Goal: Transaction & Acquisition: Download file/media

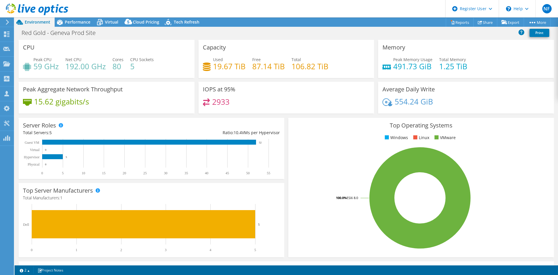
select select "USD"
click at [72, 21] on span "Performance" at bounding box center [78, 22] width 26 height 6
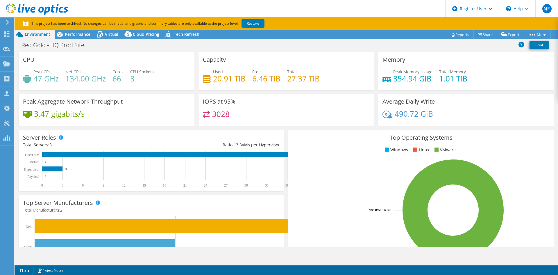
select select "USD"
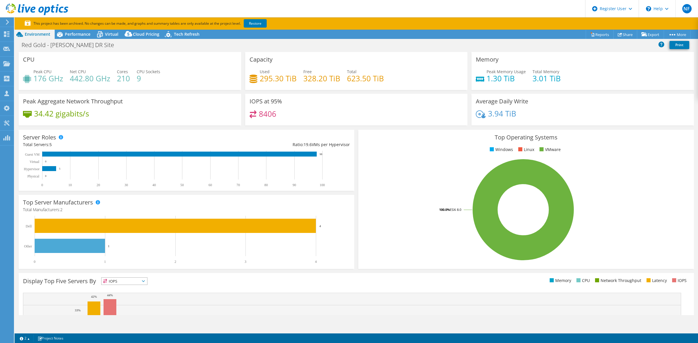
select select "USD"
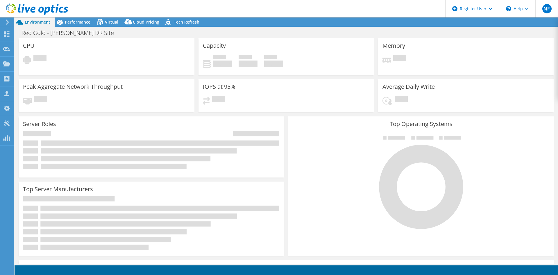
select select "USD"
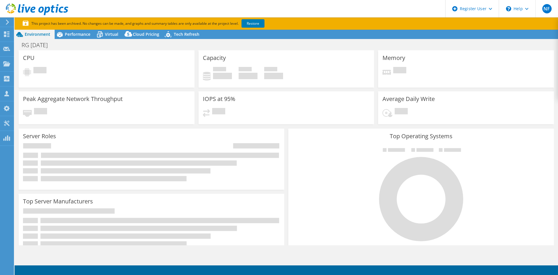
select select "USD"
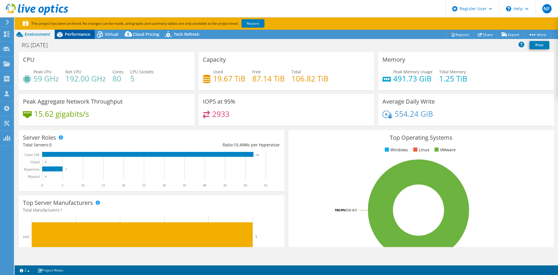
click at [69, 33] on span "Performance" at bounding box center [78, 34] width 26 height 6
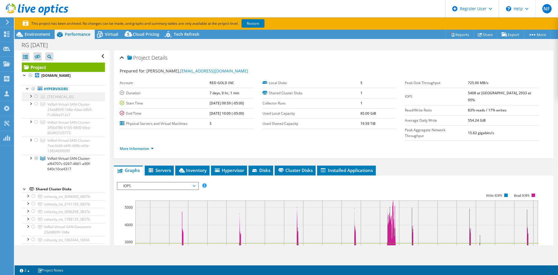
click at [35, 97] on div at bounding box center [36, 96] width 6 height 7
click at [33, 89] on div at bounding box center [34, 88] width 6 height 7
click at [254, 24] on link "Restore" at bounding box center [253, 23] width 23 height 8
click at [33, 90] on div at bounding box center [34, 88] width 6 height 7
click at [31, 76] on div at bounding box center [31, 75] width 6 height 7
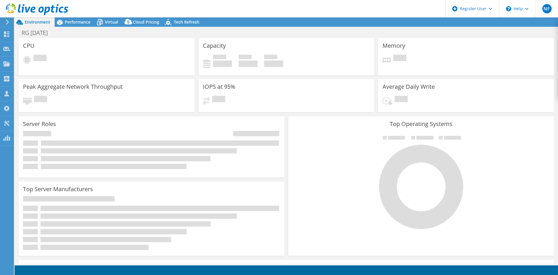
select select "USD"
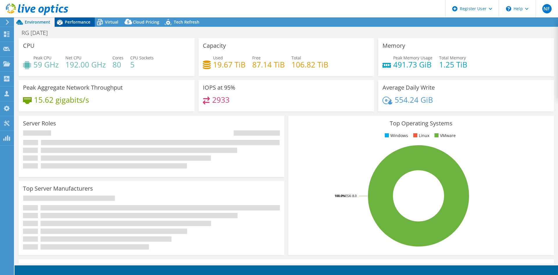
click at [64, 22] on icon at bounding box center [60, 22] width 10 height 10
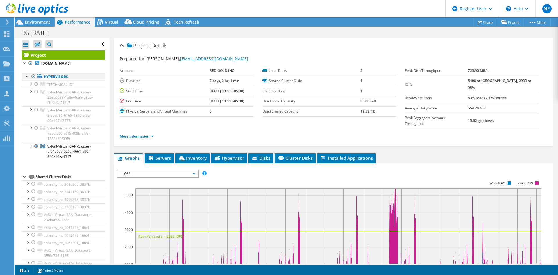
click at [33, 76] on div at bounding box center [34, 76] width 6 height 7
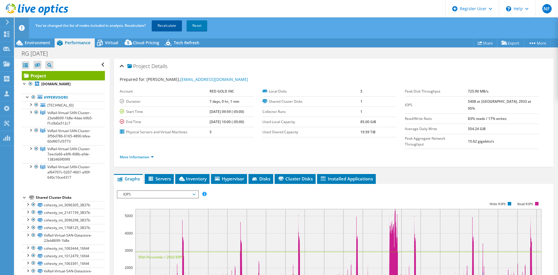
click at [174, 25] on link "Recalculate" at bounding box center [167, 25] width 30 height 10
click at [33, 43] on span "Environment" at bounding box center [38, 43] width 26 height 6
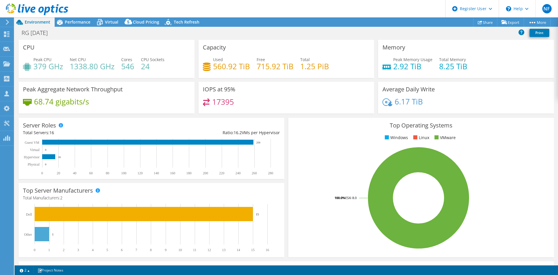
click at [37, 2] on div at bounding box center [34, 9] width 68 height 19
click at [37, 9] on icon at bounding box center [37, 9] width 63 height 12
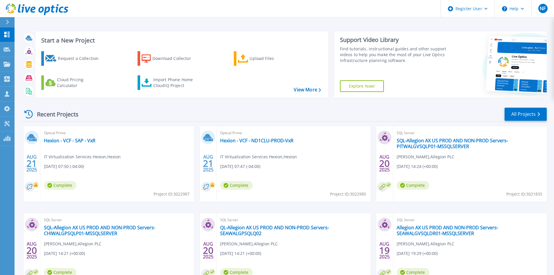
click at [12, 23] on div at bounding box center [9, 22] width 9 height 10
click at [120, 131] on span "Optical Prime" at bounding box center [117, 133] width 147 height 6
click at [7, 23] on icon at bounding box center [7, 22] width 3 height 5
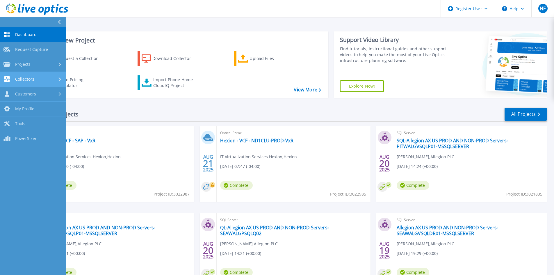
click at [45, 78] on div "Collectors" at bounding box center [32, 79] width 59 height 6
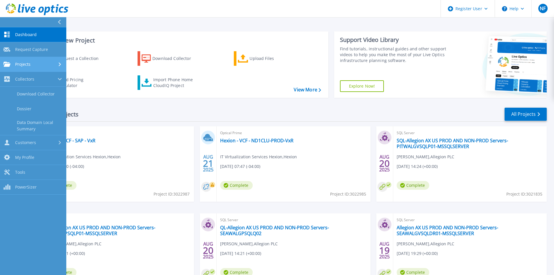
click at [39, 61] on link "Projects Projects" at bounding box center [33, 64] width 66 height 15
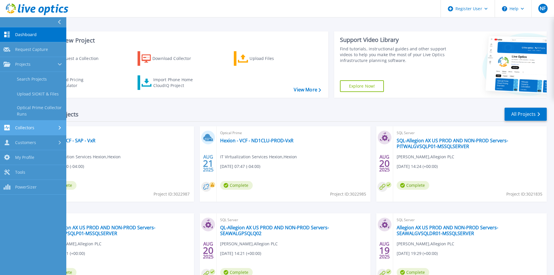
click at [36, 128] on div "Collectors" at bounding box center [32, 128] width 59 height 6
click at [39, 139] on link "Customers Customers" at bounding box center [33, 142] width 66 height 15
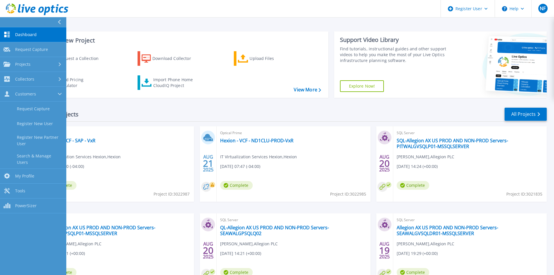
click at [140, 121] on div "Recent Projects All Projects" at bounding box center [284, 114] width 524 height 15
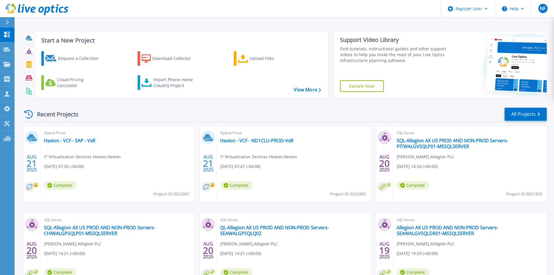
click at [522, 106] on div "Recent Projects All Projects AUG 21 2025 Optical Prime Hexion - VCF - SAP - VxR…" at bounding box center [284, 203] width 524 height 202
click at [521, 111] on link "All Projects" at bounding box center [525, 114] width 42 height 13
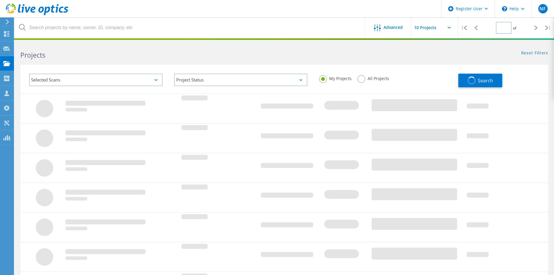
type input "1"
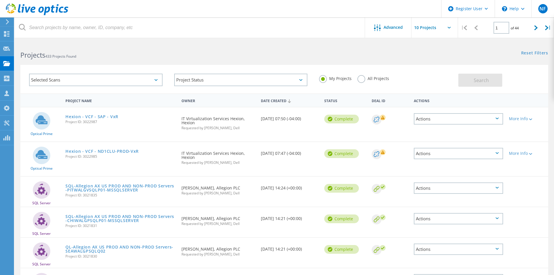
click at [361, 78] on label "All Projects" at bounding box center [373, 78] width 32 height 6
click at [0, 0] on input "All Projects" at bounding box center [0, 0] width 0 height 0
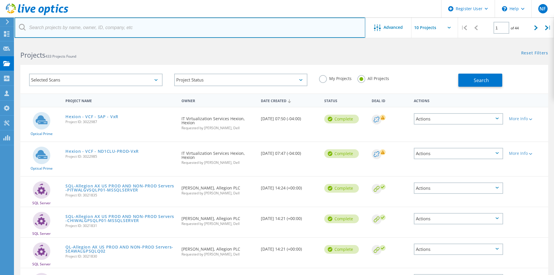
click at [157, 29] on input "text" at bounding box center [190, 27] width 351 height 20
type input "red gold"
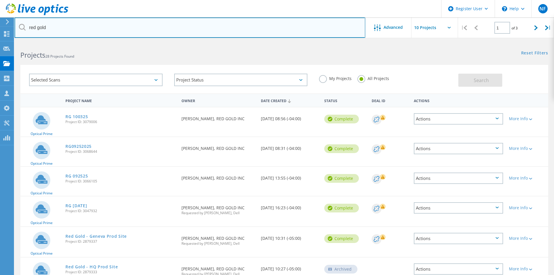
scroll to position [29, 0]
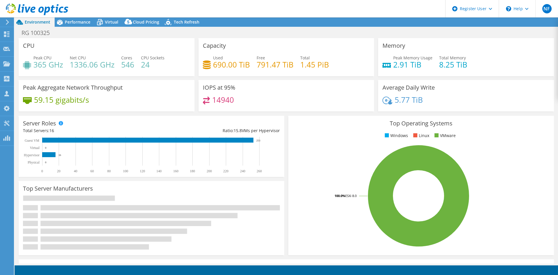
select select "USD"
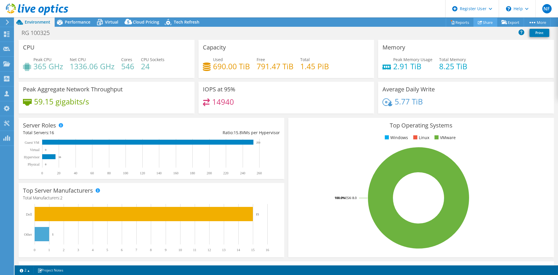
click at [478, 21] on icon at bounding box center [480, 22] width 4 height 4
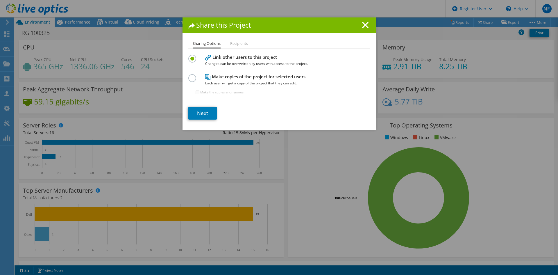
click at [235, 43] on li "Recipients" at bounding box center [239, 43] width 18 height 7
click at [204, 116] on link "Next" at bounding box center [202, 113] width 28 height 13
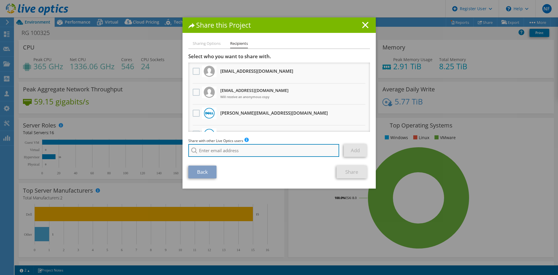
click at [219, 151] on input "search" at bounding box center [263, 150] width 151 height 13
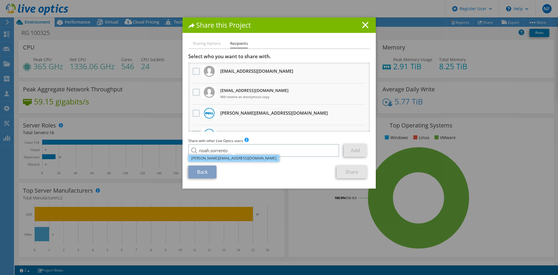
click at [229, 156] on li "Noah.Sorrento@dell.com" at bounding box center [233, 158] width 91 height 7
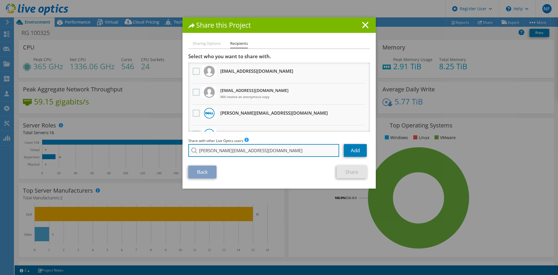
click at [266, 152] on input "Noah.Sorrento@dell.com" at bounding box center [263, 150] width 151 height 13
click at [281, 152] on input "Noah.Sorrento@dell.com marcin.kubik" at bounding box center [263, 150] width 151 height 13
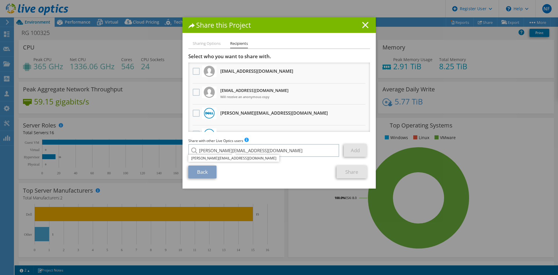
click at [363, 27] on icon at bounding box center [365, 25] width 6 height 6
type input "Noah.Sorrento@dell.com"
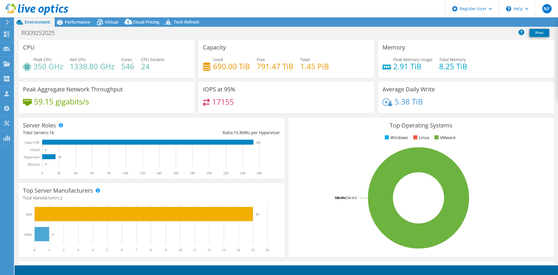
select select "USD"
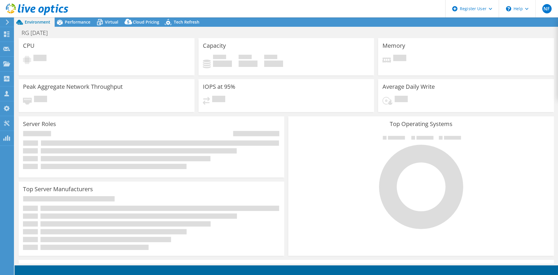
select select "USD"
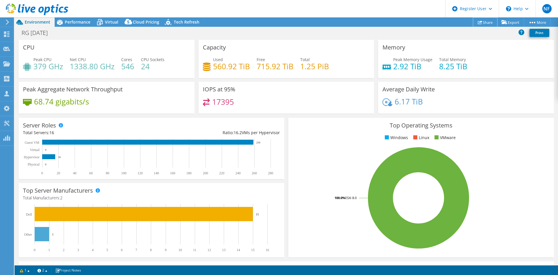
click at [488, 22] on link "Share" at bounding box center [485, 22] width 24 height 9
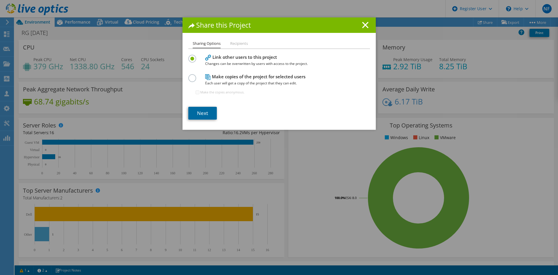
click at [202, 110] on link "Next" at bounding box center [202, 113] width 28 height 13
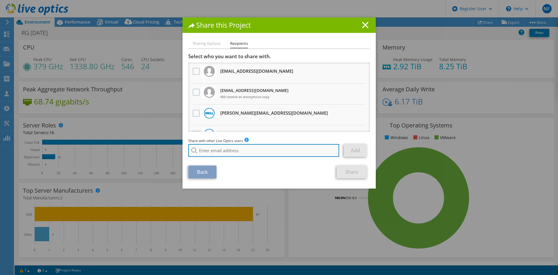
click at [223, 149] on input "search" at bounding box center [263, 150] width 151 height 13
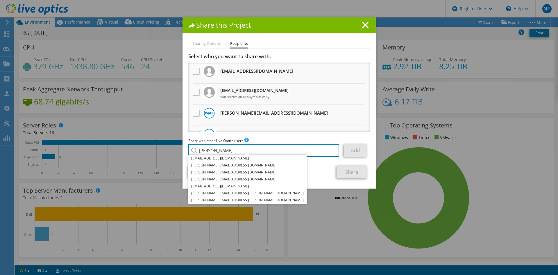
type input "[PERSON_NAME]"
click at [363, 26] on line at bounding box center [366, 25] width 6 height 6
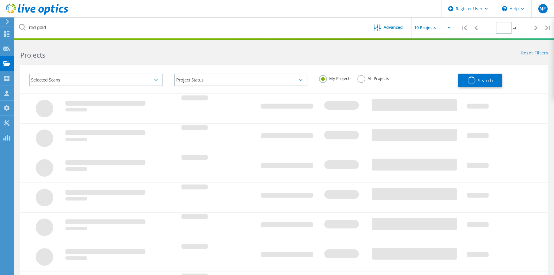
type input "1"
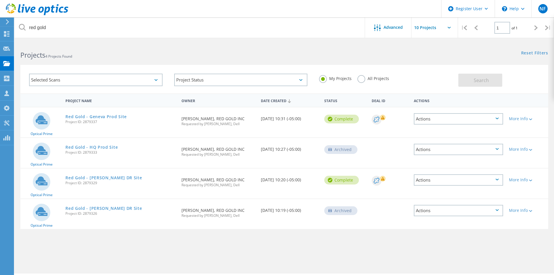
click at [365, 79] on label "All Projects" at bounding box center [373, 78] width 32 height 6
click at [0, 0] on input "All Projects" at bounding box center [0, 0] width 0 height 0
click at [490, 83] on button "Search" at bounding box center [480, 80] width 44 height 13
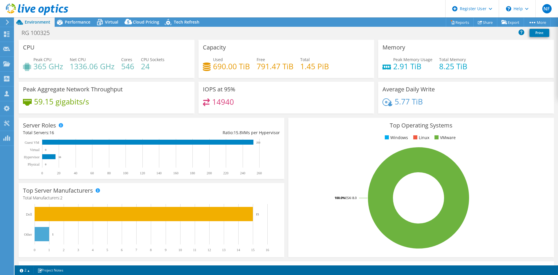
select select "USD"
click at [480, 20] on link "Share" at bounding box center [486, 22] width 24 height 9
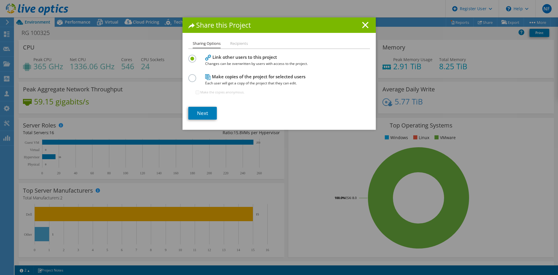
click at [362, 24] on icon at bounding box center [365, 25] width 6 height 6
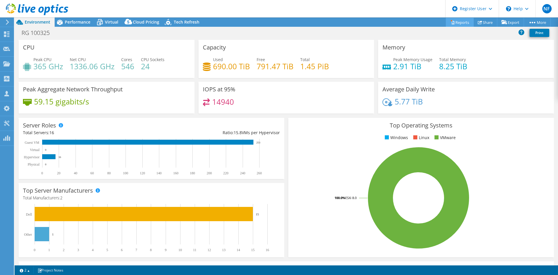
click at [448, 19] on div "This project has been archived. No changes can be made, and graphs and summary …" at bounding box center [287, 145] width 544 height 257
click at [454, 21] on link "Reports" at bounding box center [460, 22] width 28 height 9
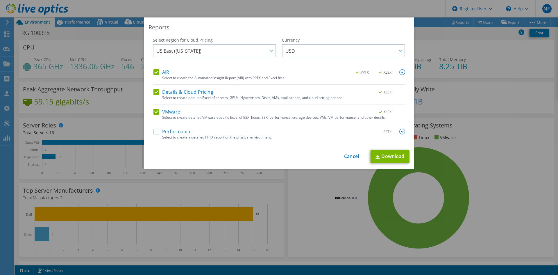
click at [156, 131] on label "Performance" at bounding box center [173, 132] width 38 height 6
click at [0, 0] on input "Performance" at bounding box center [0, 0] width 0 height 0
click at [391, 159] on link "Download" at bounding box center [390, 156] width 39 height 13
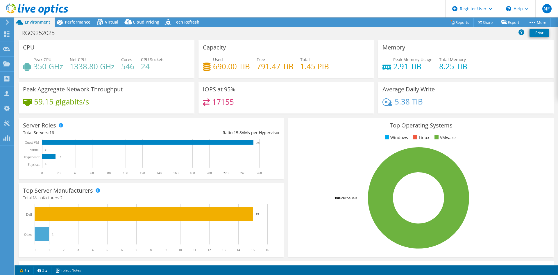
select select "USD"
click at [454, 23] on link "Reports" at bounding box center [460, 22] width 28 height 9
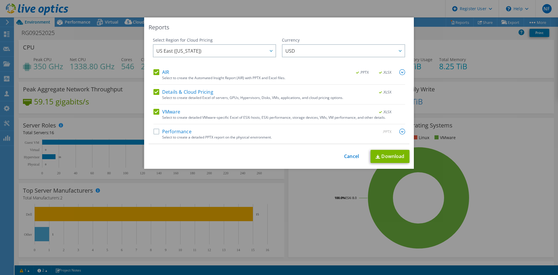
click at [154, 134] on div "Performance .PPTX" at bounding box center [280, 132] width 252 height 7
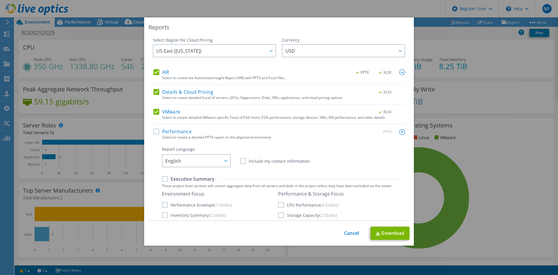
click at [154, 130] on label "Performance" at bounding box center [173, 132] width 38 height 6
click at [0, 0] on input "Performance" at bounding box center [0, 0] width 0 height 0
click at [174, 134] on label "Performance" at bounding box center [173, 132] width 38 height 6
click at [0, 0] on input "Performance" at bounding box center [0, 0] width 0 height 0
click at [176, 130] on label "Performance" at bounding box center [173, 132] width 38 height 6
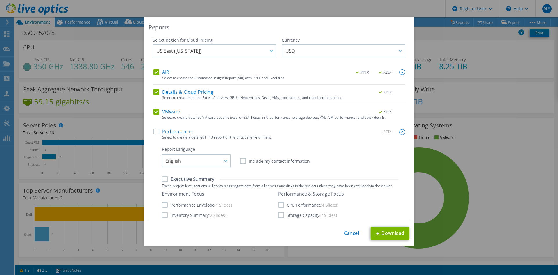
click at [0, 0] on input "Performance" at bounding box center [0, 0] width 0 height 0
click at [364, 132] on div "Performance .PPTX" at bounding box center [280, 132] width 252 height 7
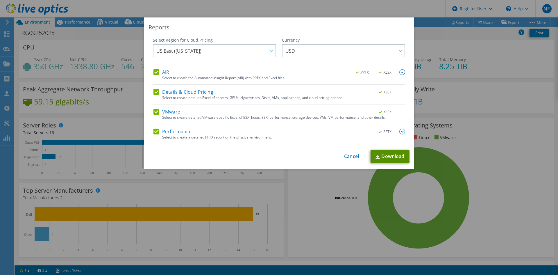
click at [390, 156] on link "Download" at bounding box center [390, 156] width 39 height 13
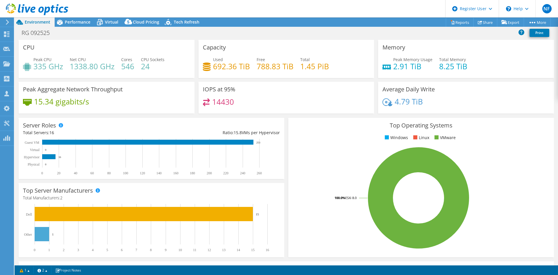
select select "USD"
click at [459, 22] on link "Reports" at bounding box center [460, 22] width 28 height 9
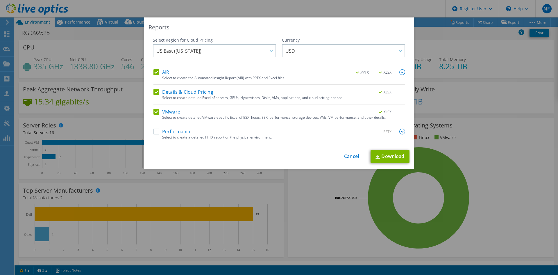
click at [154, 132] on label "Performance" at bounding box center [173, 132] width 38 height 6
click at [0, 0] on input "Performance" at bounding box center [0, 0] width 0 height 0
click at [375, 151] on link "Download" at bounding box center [390, 156] width 39 height 13
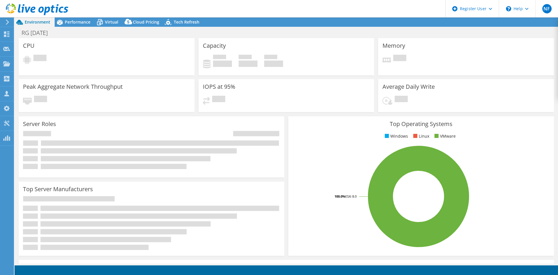
select select "USD"
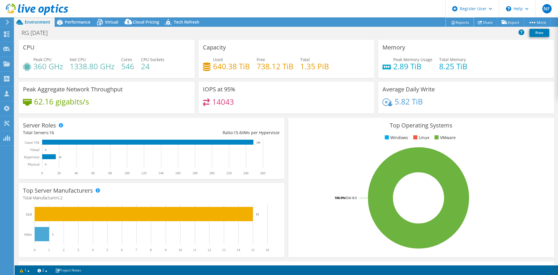
click at [457, 22] on link "Reports" at bounding box center [460, 22] width 28 height 9
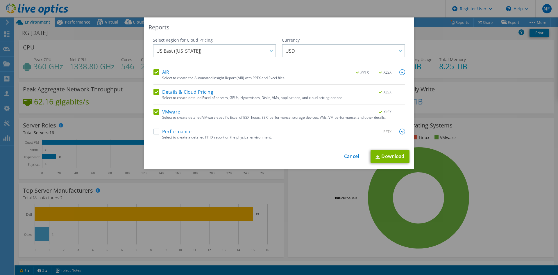
click at [150, 133] on div "Select Region for Cloud Pricing Asia Pacific ([GEOGRAPHIC_DATA]) [GEOGRAPHIC_DA…" at bounding box center [279, 90] width 261 height 107
click at [154, 132] on label "Performance" at bounding box center [173, 132] width 38 height 6
click at [0, 0] on input "Performance" at bounding box center [0, 0] width 0 height 0
click at [386, 156] on link "Download" at bounding box center [390, 156] width 39 height 13
